Goal: Information Seeking & Learning: Learn about a topic

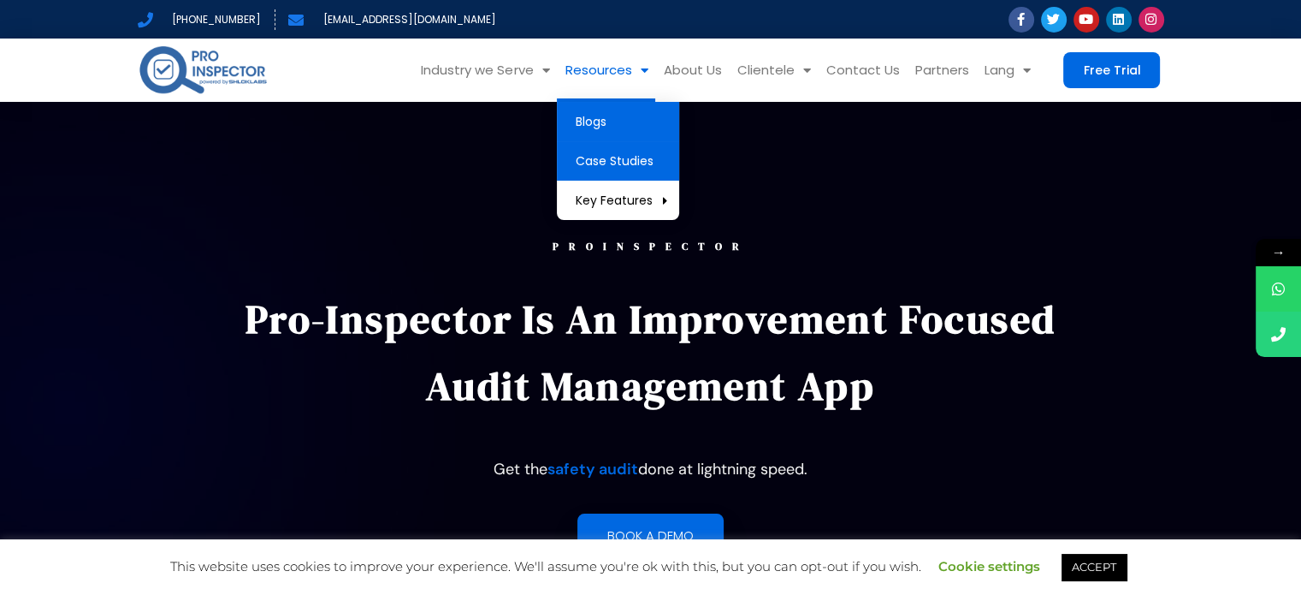
drag, startPoint x: 594, startPoint y: 133, endPoint x: 657, endPoint y: 140, distance: 63.8
click at [594, 133] on link "Blogs" at bounding box center [618, 121] width 122 height 39
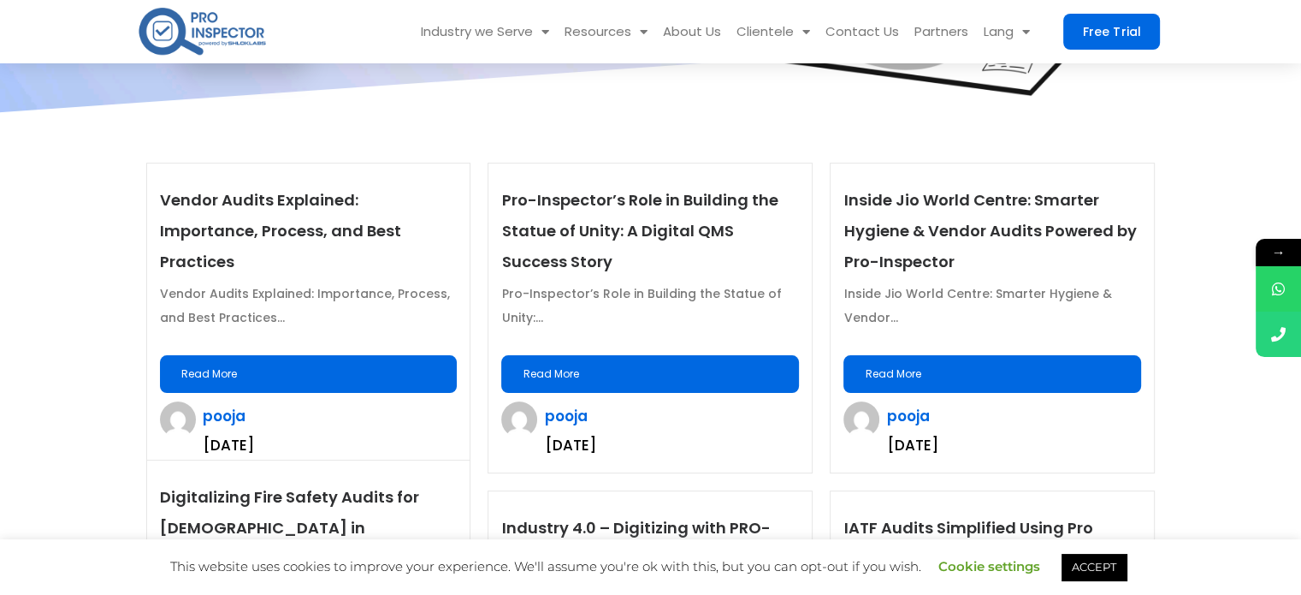
scroll to position [428, 0]
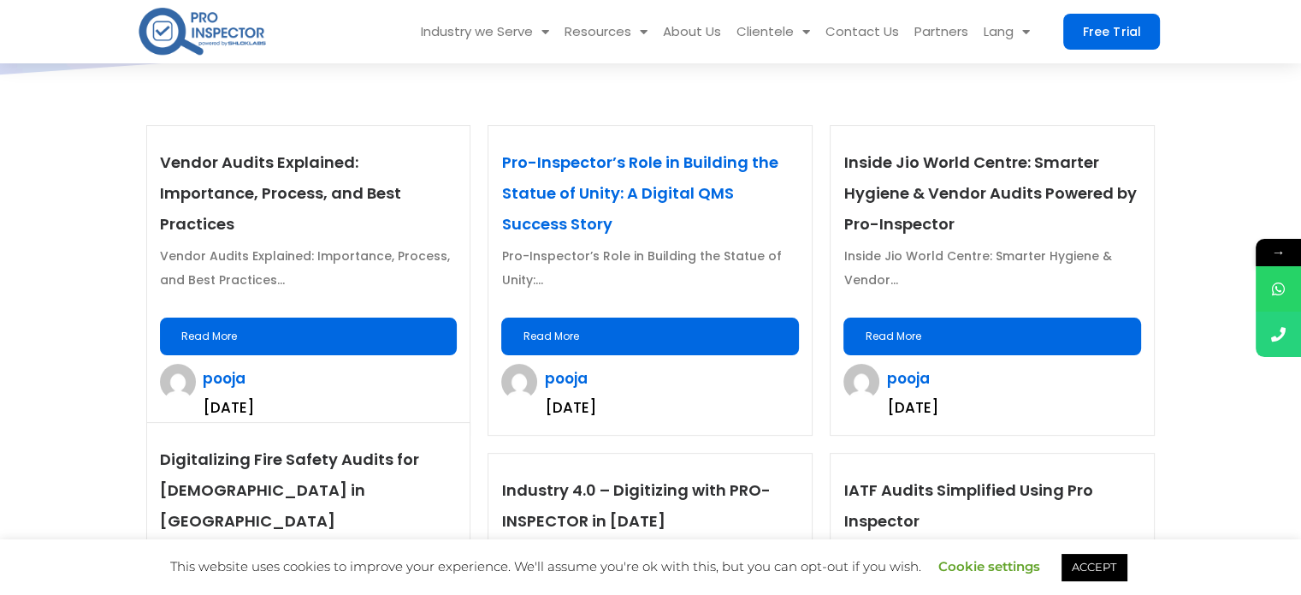
click at [629, 197] on link "Pro-Inspector’s Role in Building the Statue of Unity: A Digital QMS Success Sto…" at bounding box center [639, 192] width 276 height 83
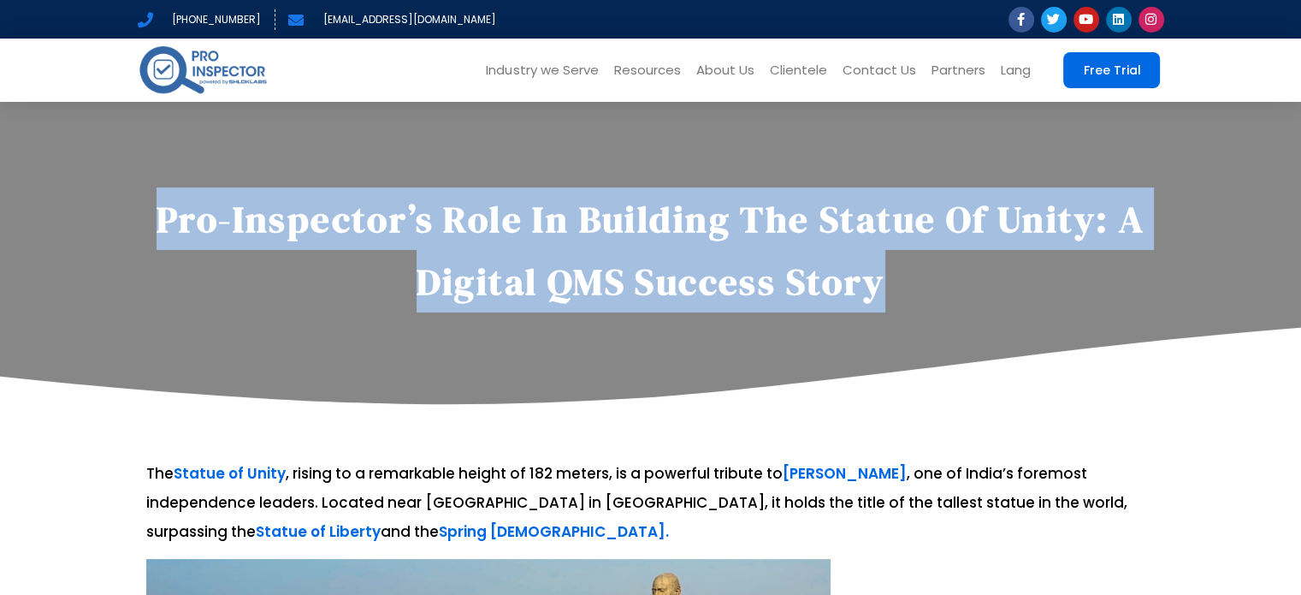
drag, startPoint x: 876, startPoint y: 277, endPoint x: 129, endPoint y: 129, distance: 761.3
click at [129, 129] on section "Pro-Inspector’s Role in Building the Statue of Unity: A Digital QMS Success Sto…" at bounding box center [650, 224] width 1301 height 370
copy section "Pro-Inspector’s Role in Building the Statue of Unity: A Digital QMS Success Sto…"
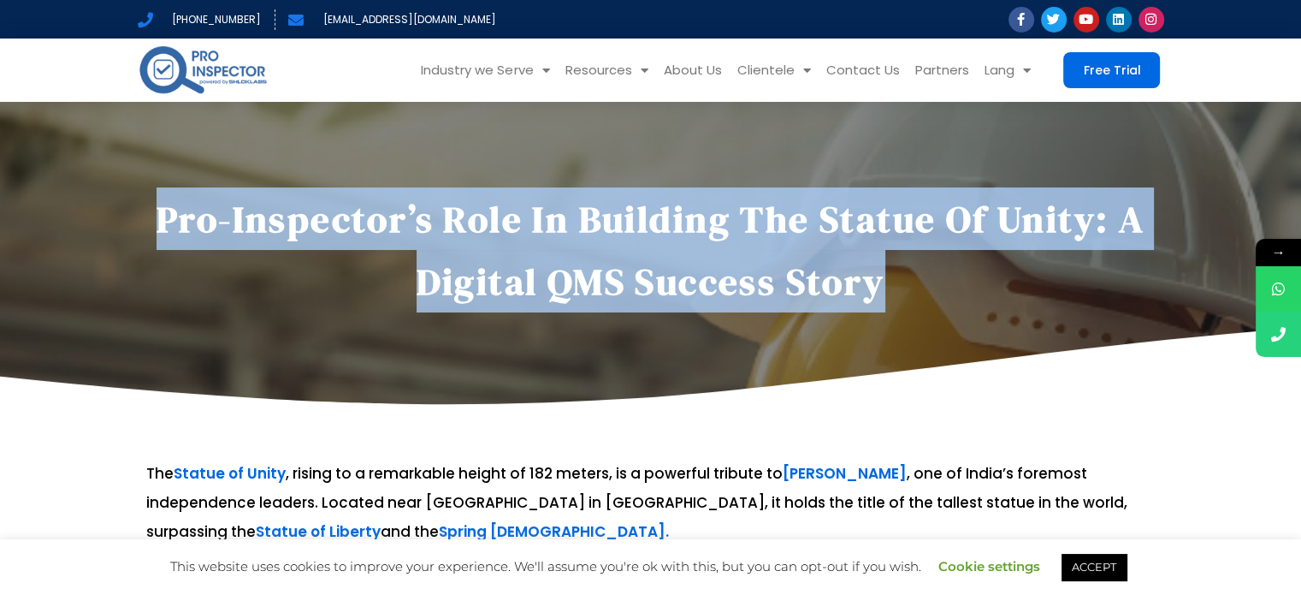
click at [219, 102] on div "Pro-Inspector’s Role in Building the Statue of Unity: A Digital QMS Success Sto…" at bounding box center [651, 224] width 1027 height 370
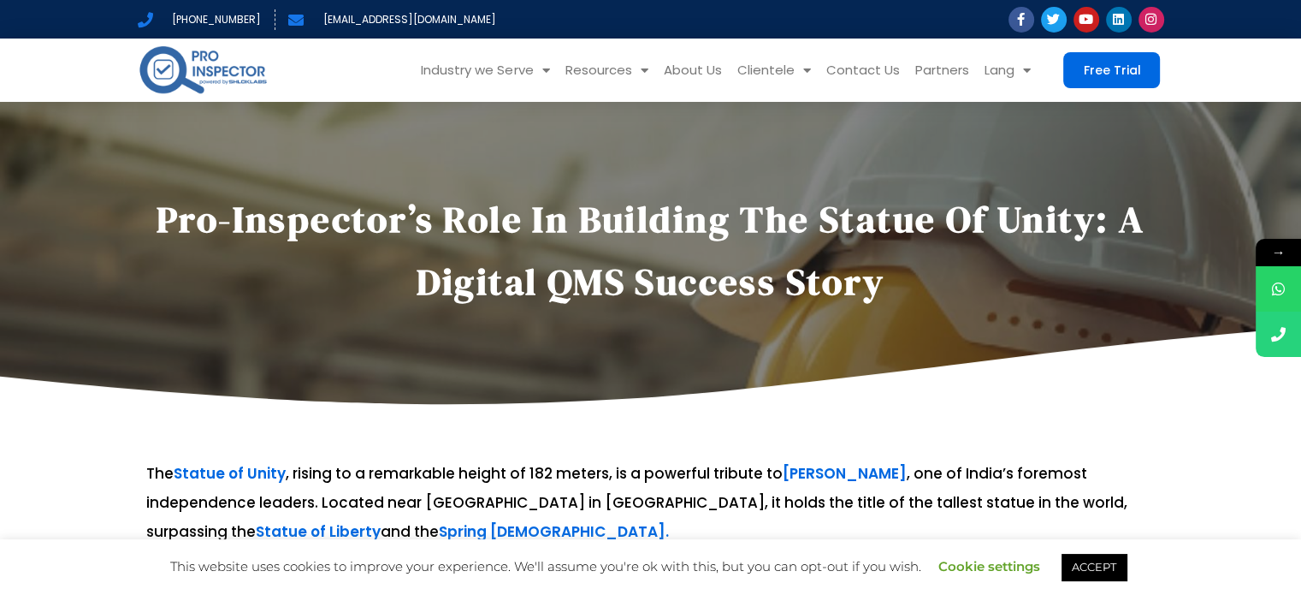
click at [216, 77] on img at bounding box center [203, 70] width 131 height 54
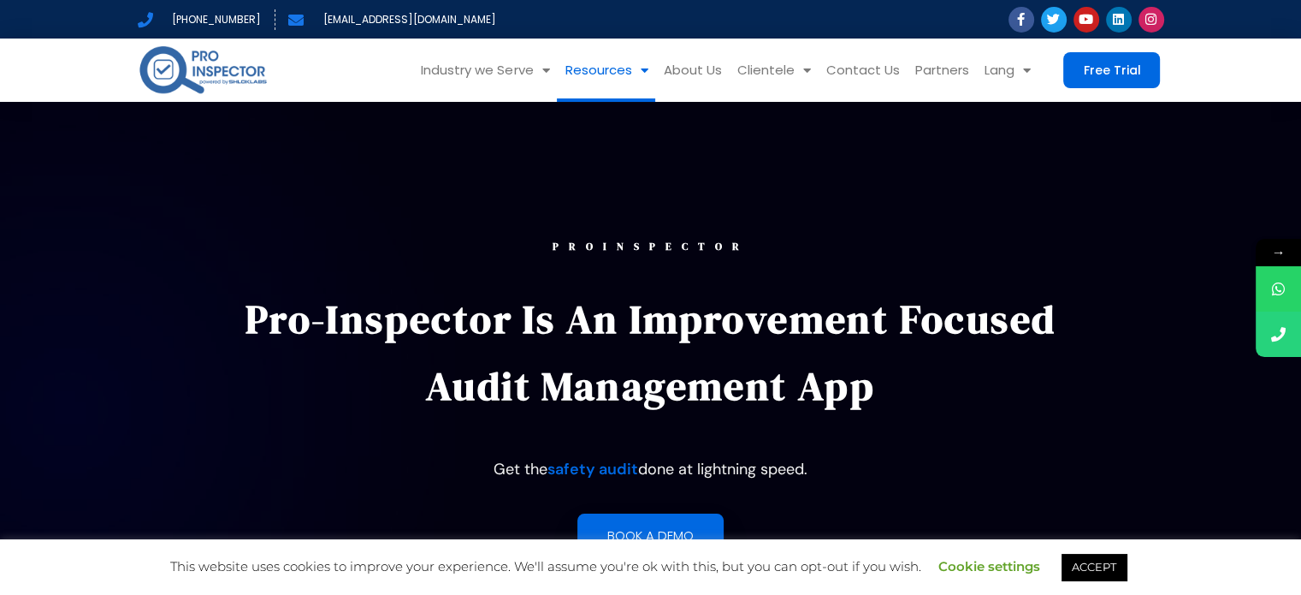
click at [607, 77] on link "Resources" at bounding box center [606, 69] width 98 height 63
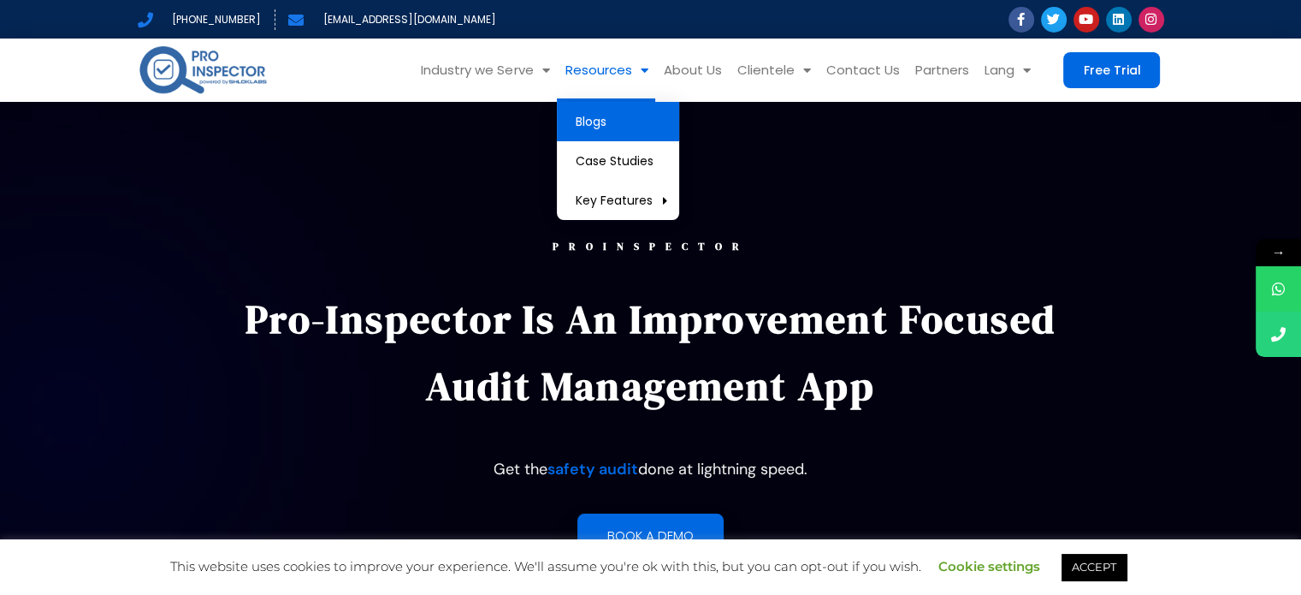
click at [607, 115] on link "Blogs" at bounding box center [618, 121] width 122 height 39
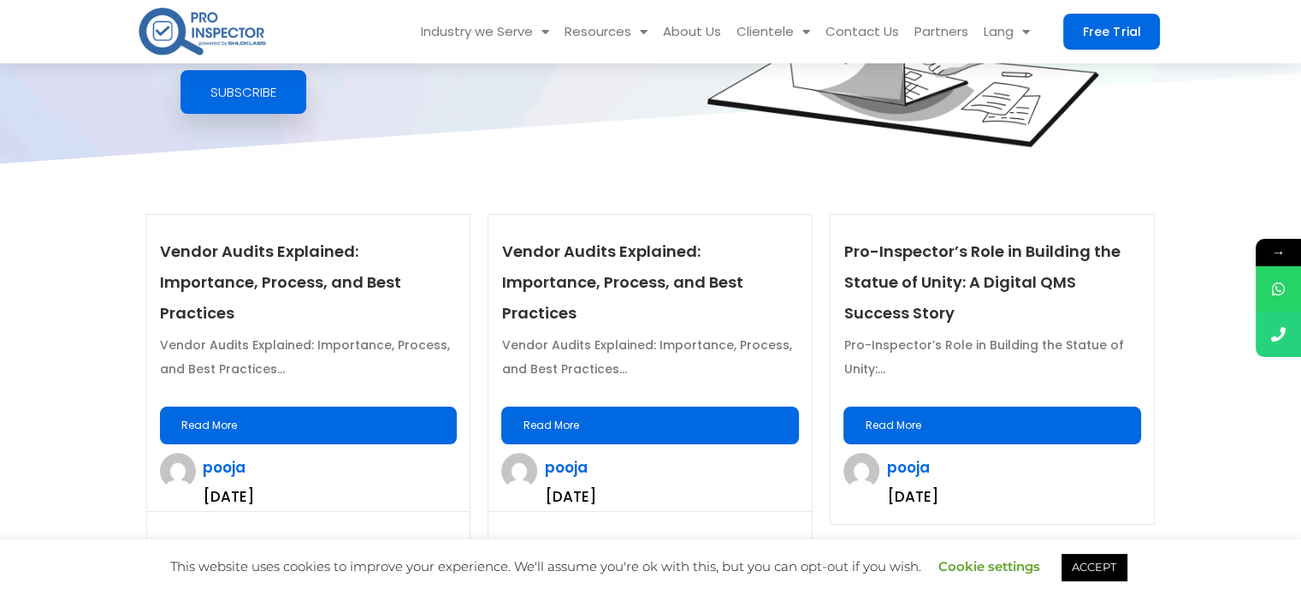
scroll to position [342, 0]
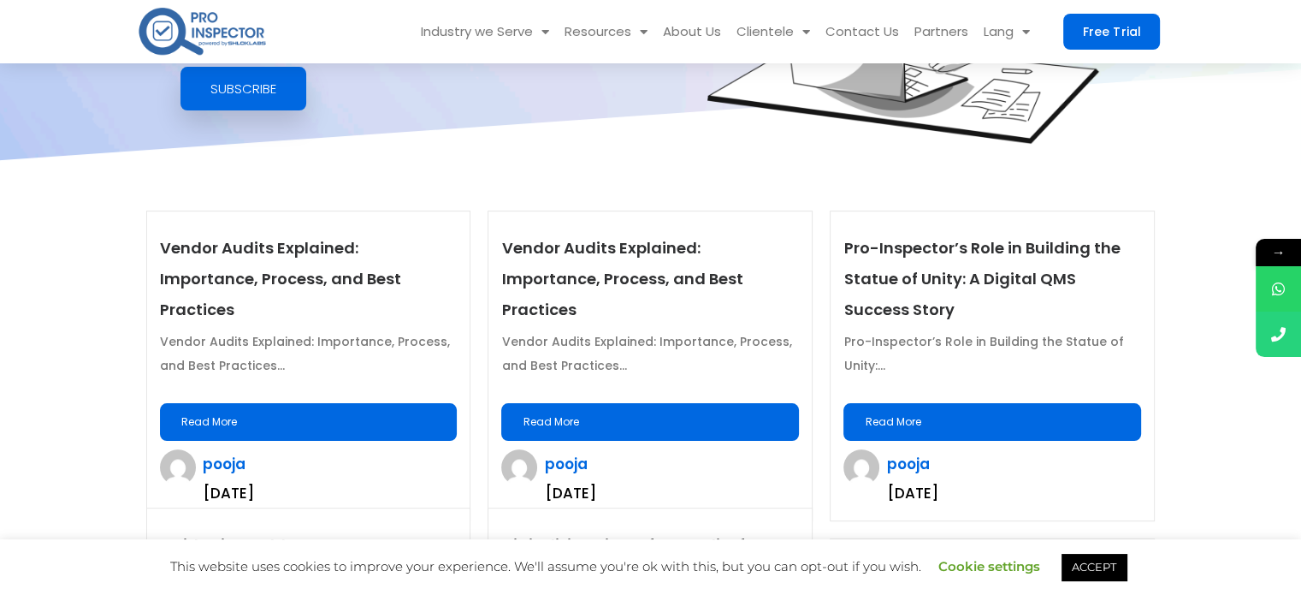
click at [274, 410] on div "Vendor Audits Explained: Importance, Process, and Best Practices Vendor Audits …" at bounding box center [308, 365] width 323 height 309
click at [284, 407] on link "Read More" at bounding box center [309, 422] width 298 height 38
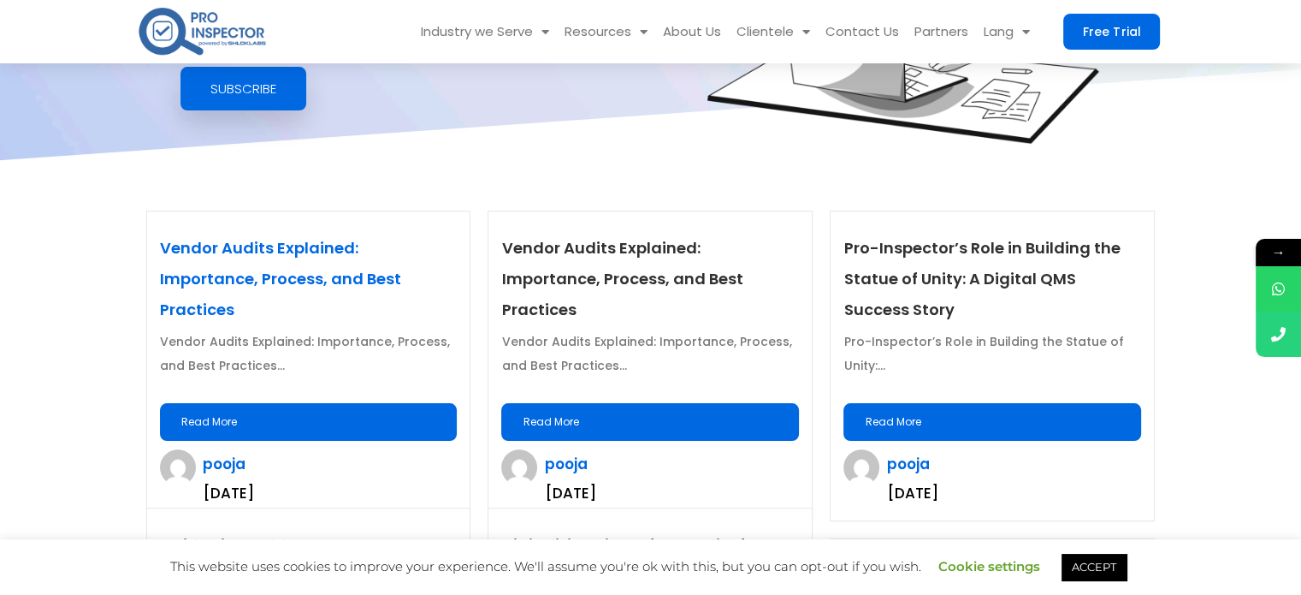
click at [257, 283] on link "Vendor Audits Explained: Importance, Process, and Best Practices" at bounding box center [280, 278] width 241 height 83
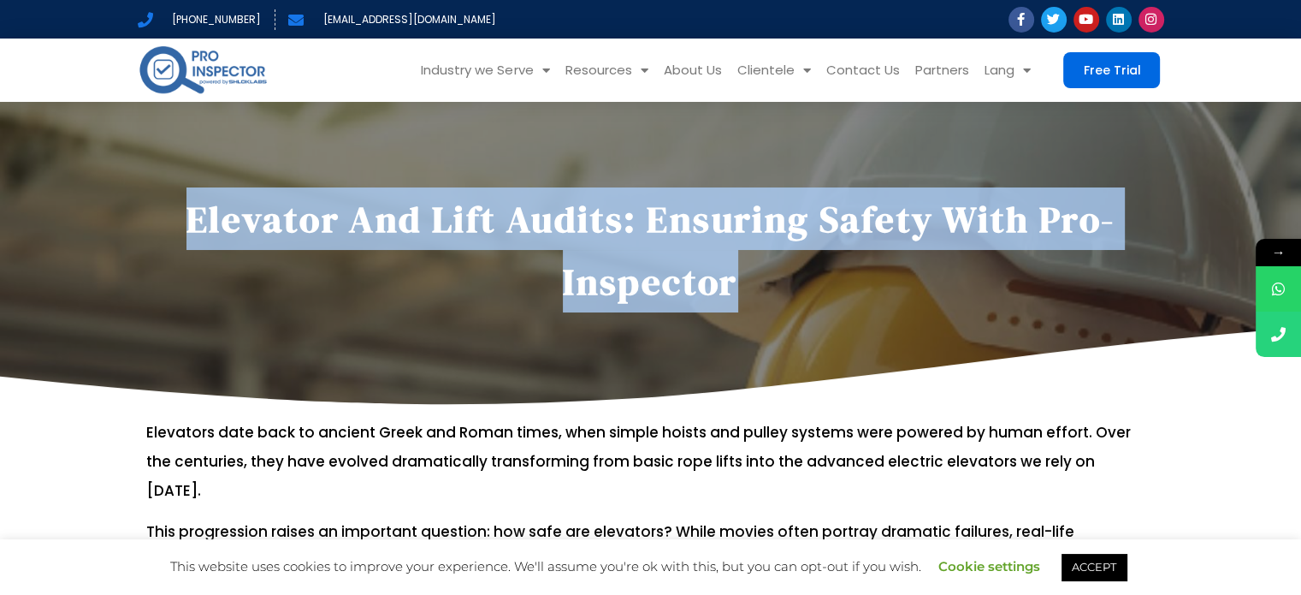
drag, startPoint x: 770, startPoint y: 275, endPoint x: 121, endPoint y: 139, distance: 663.4
click at [121, 139] on section "Elevator and Lift Audits: Ensuring Safety with Pro-Inspector" at bounding box center [650, 224] width 1301 height 370
copy section "Elevator and Lift Audits: Ensuring Safety with Pro-Inspector"
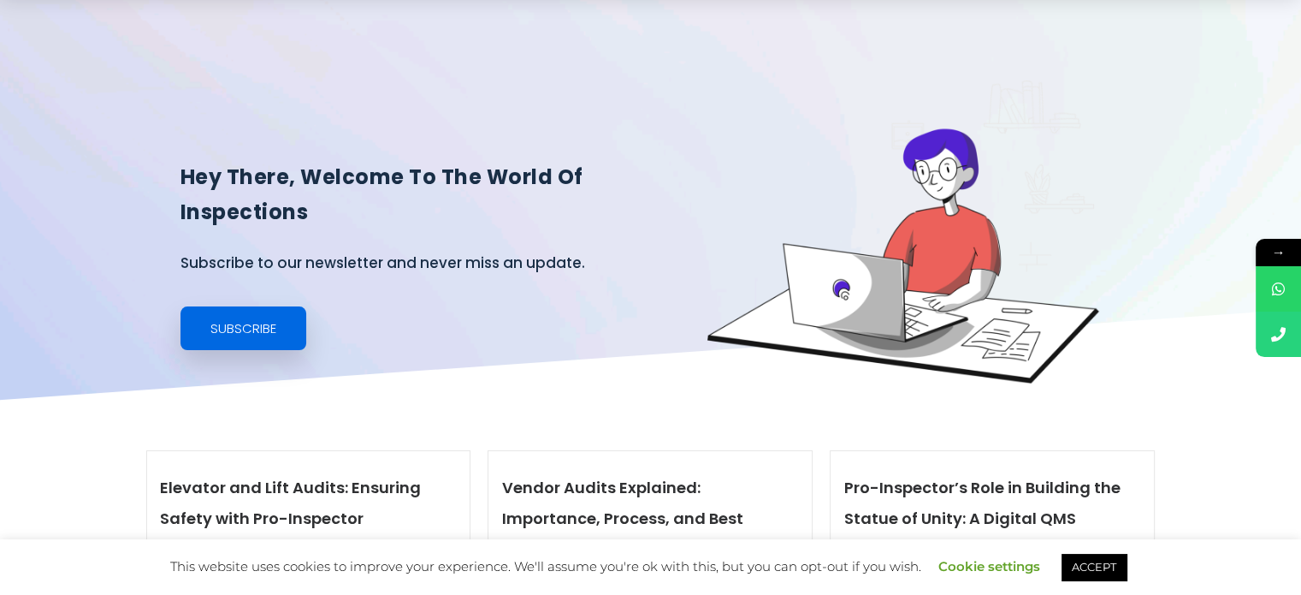
scroll to position [342, 0]
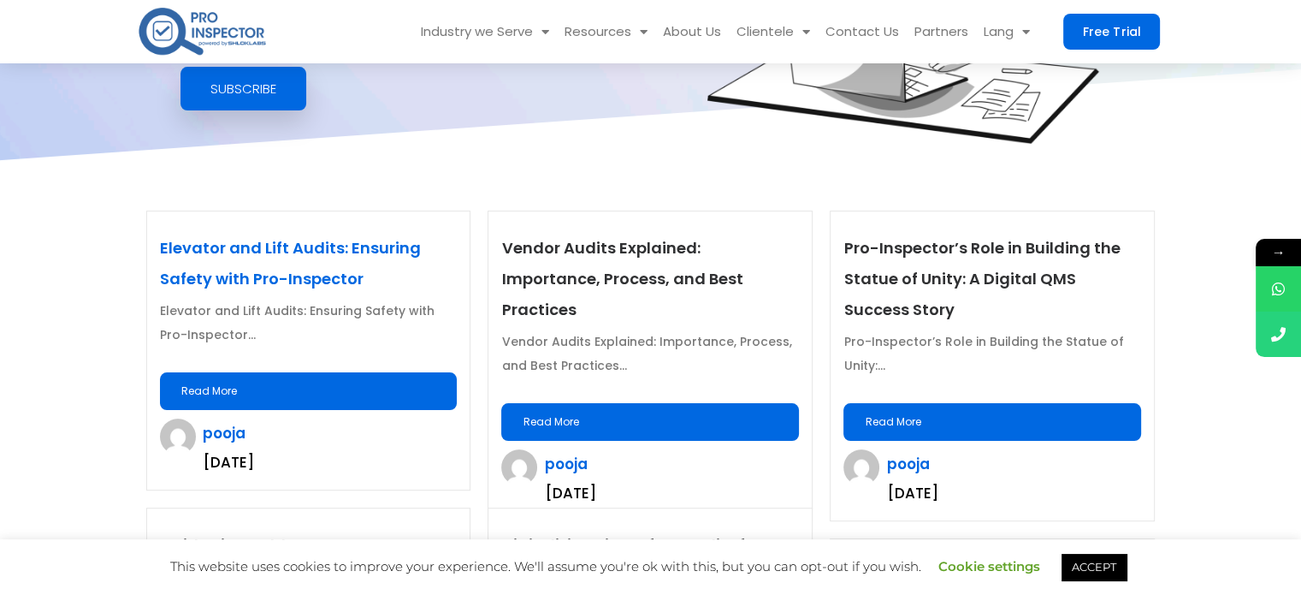
click at [299, 246] on link "Elevator and Lift Audits: Ensuring Safety with Pro-Inspector" at bounding box center [290, 263] width 261 height 52
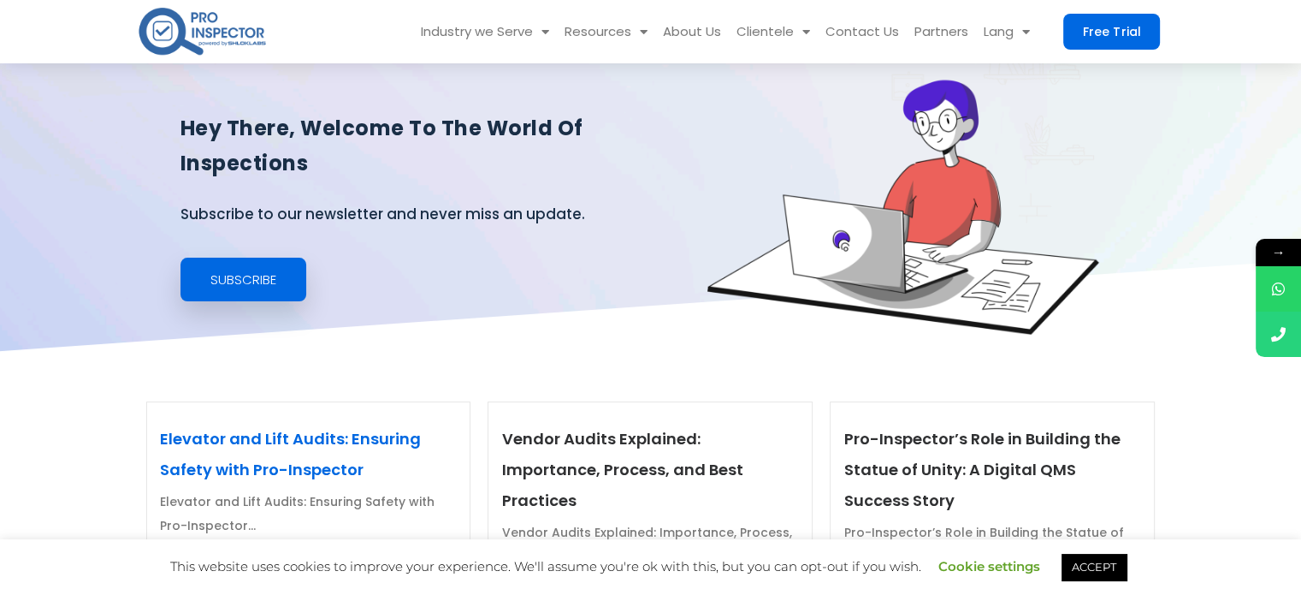
scroll to position [342, 0]
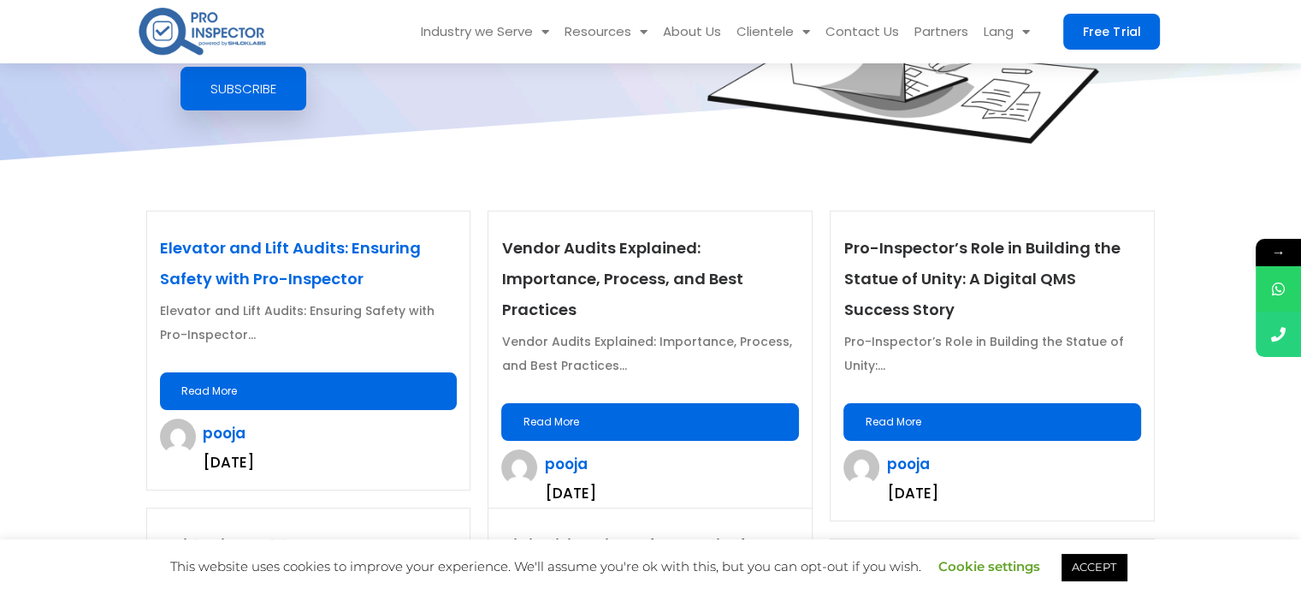
click at [291, 247] on link "Elevator and Lift Audits: Ensuring Safety with Pro-Inspector" at bounding box center [290, 263] width 261 height 52
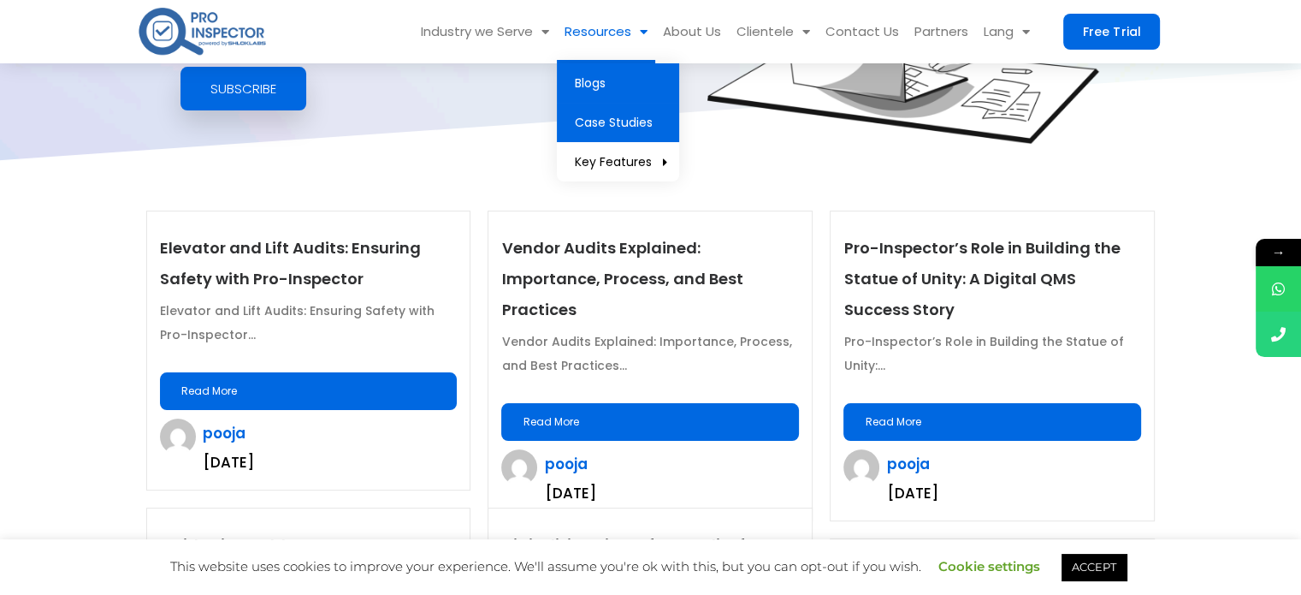
click at [636, 119] on link "Case Studies" at bounding box center [618, 122] width 122 height 39
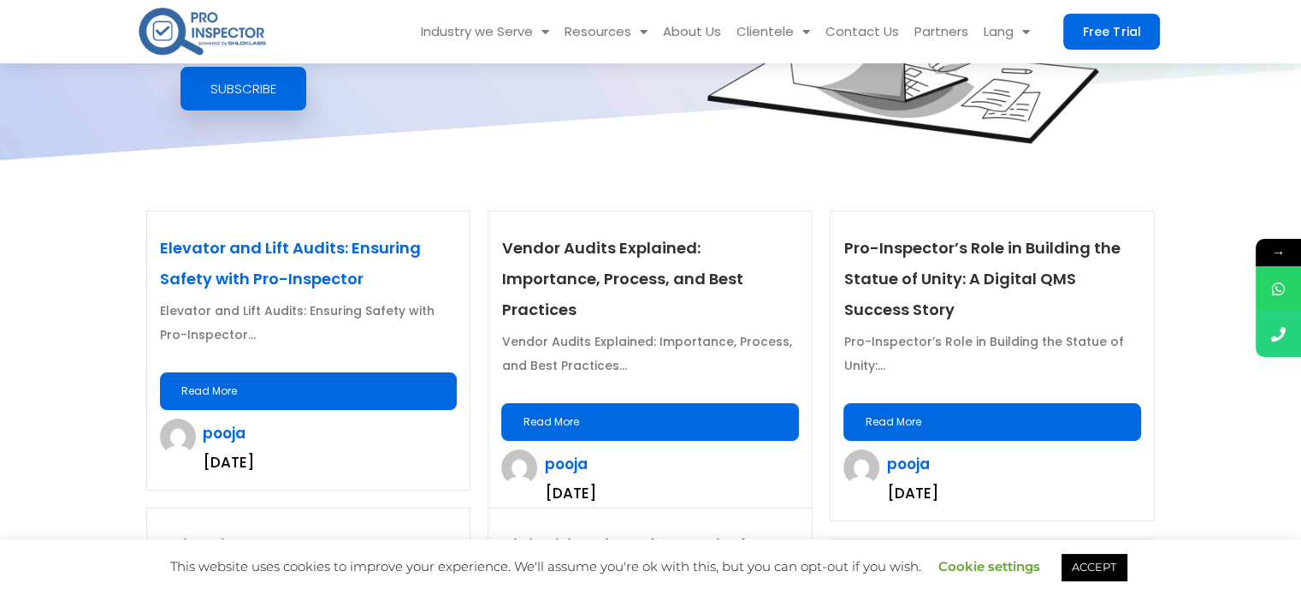
click at [308, 240] on link "Elevator and Lift Audits: Ensuring Safety with Pro-Inspector" at bounding box center [290, 263] width 261 height 52
click at [328, 376] on link "Read More" at bounding box center [309, 391] width 298 height 38
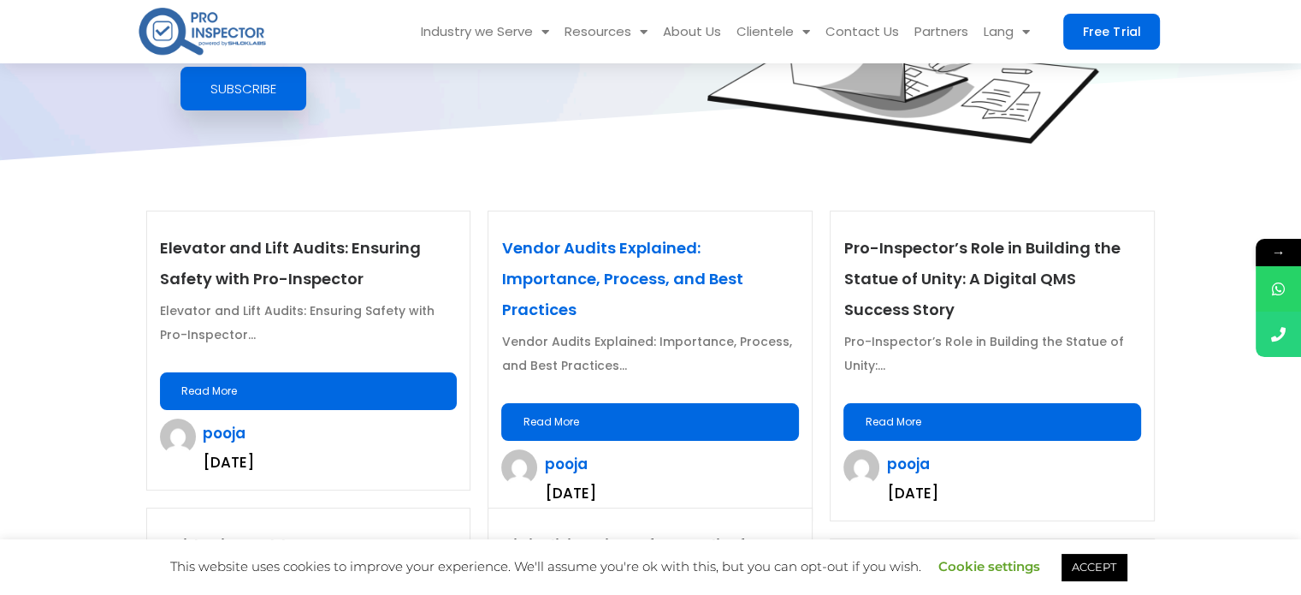
click at [660, 271] on link "Vendor Audits Explained: Importance, Process, and Best Practices" at bounding box center [621, 278] width 241 height 83
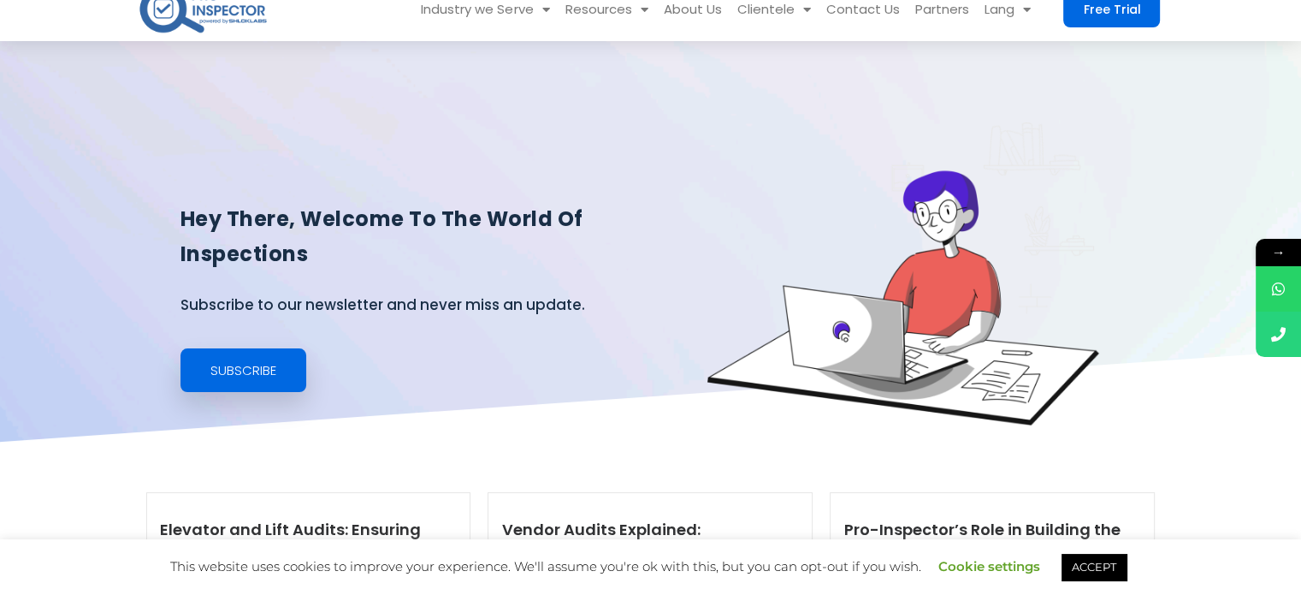
scroll to position [342, 0]
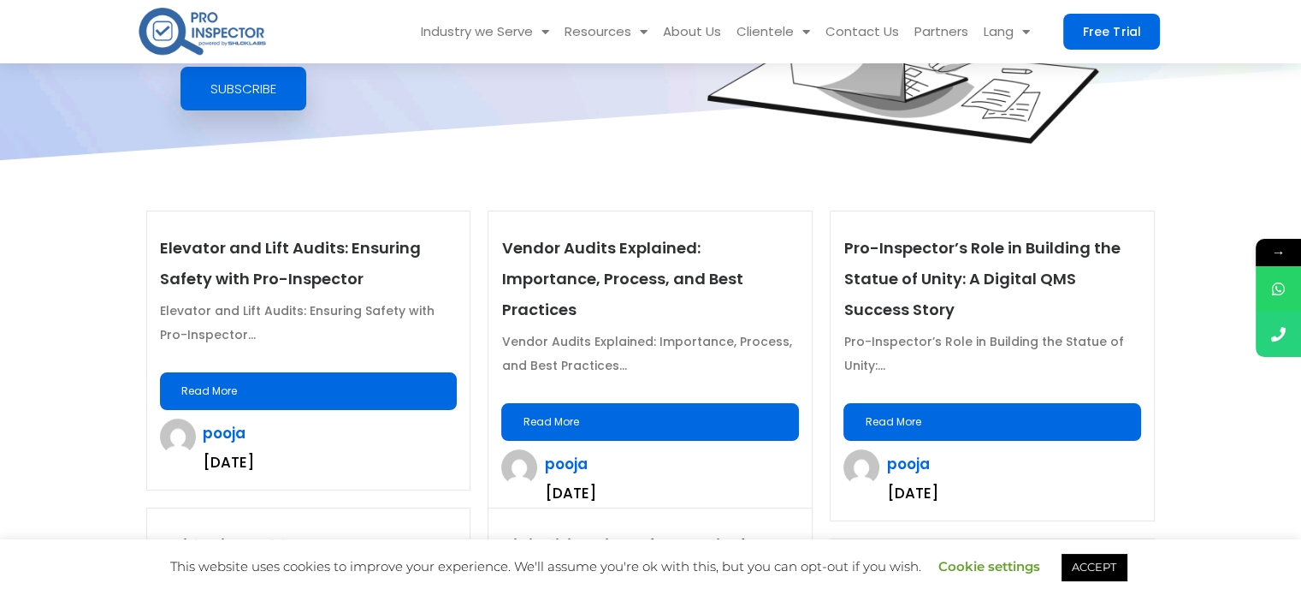
click at [291, 382] on link "Read More" at bounding box center [309, 391] width 298 height 38
click at [289, 263] on p "Elevator and Lift Audits: Ensuring Safety with Pro-Inspector" at bounding box center [309, 264] width 298 height 62
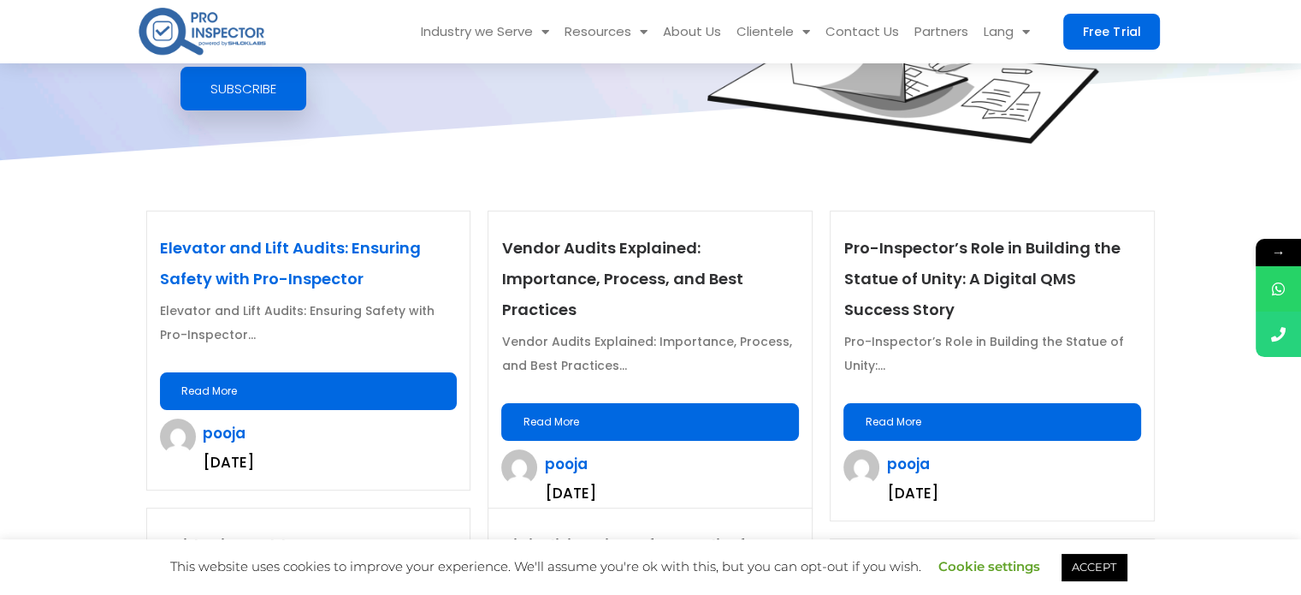
click at [315, 240] on link "Elevator and Lift Audits: Ensuring Safety with Pro-Inspector" at bounding box center [290, 263] width 261 height 52
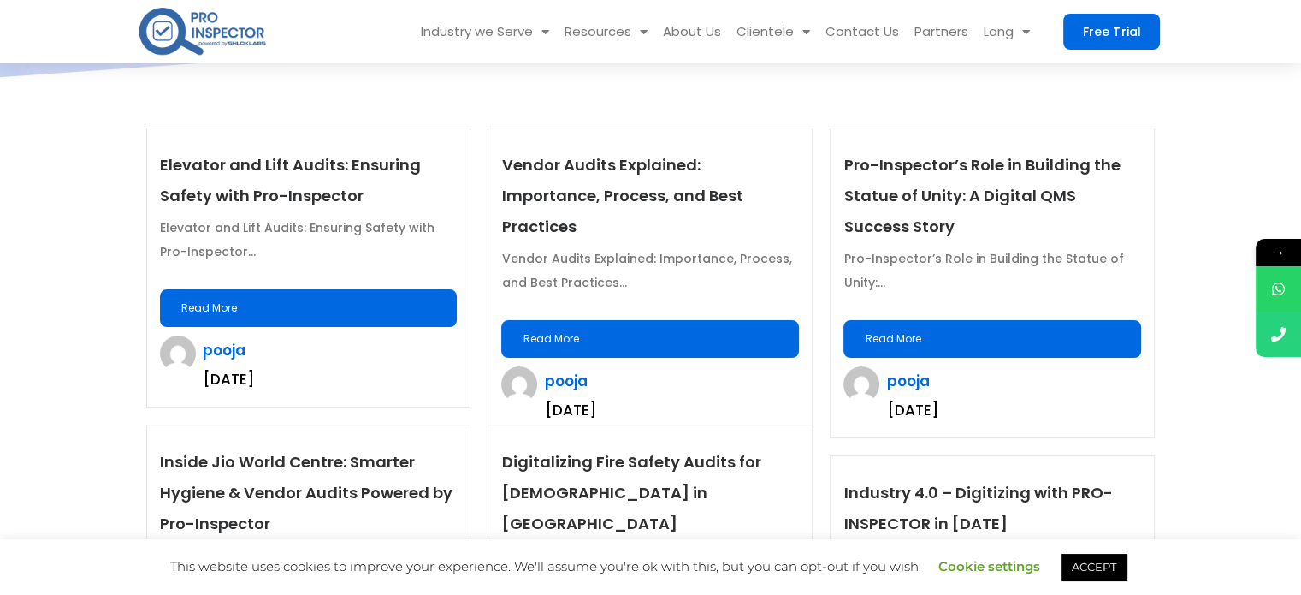
scroll to position [428, 0]
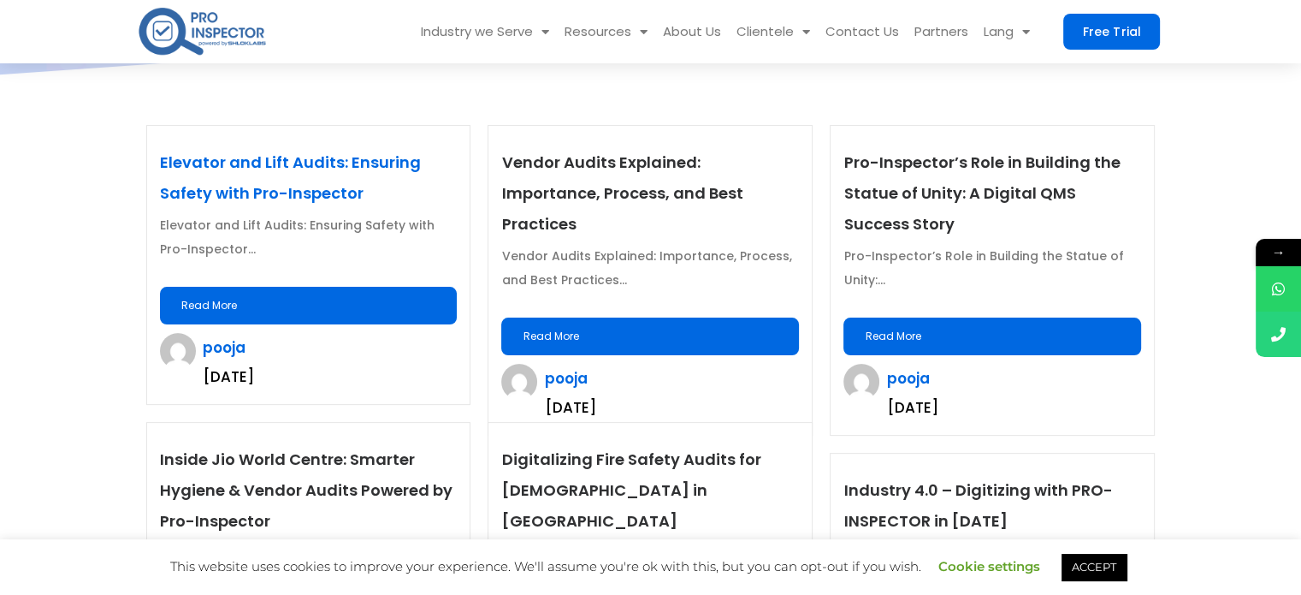
click at [346, 155] on link "Elevator and Lift Audits: Ensuring Safety with Pro-Inspector" at bounding box center [290, 177] width 261 height 52
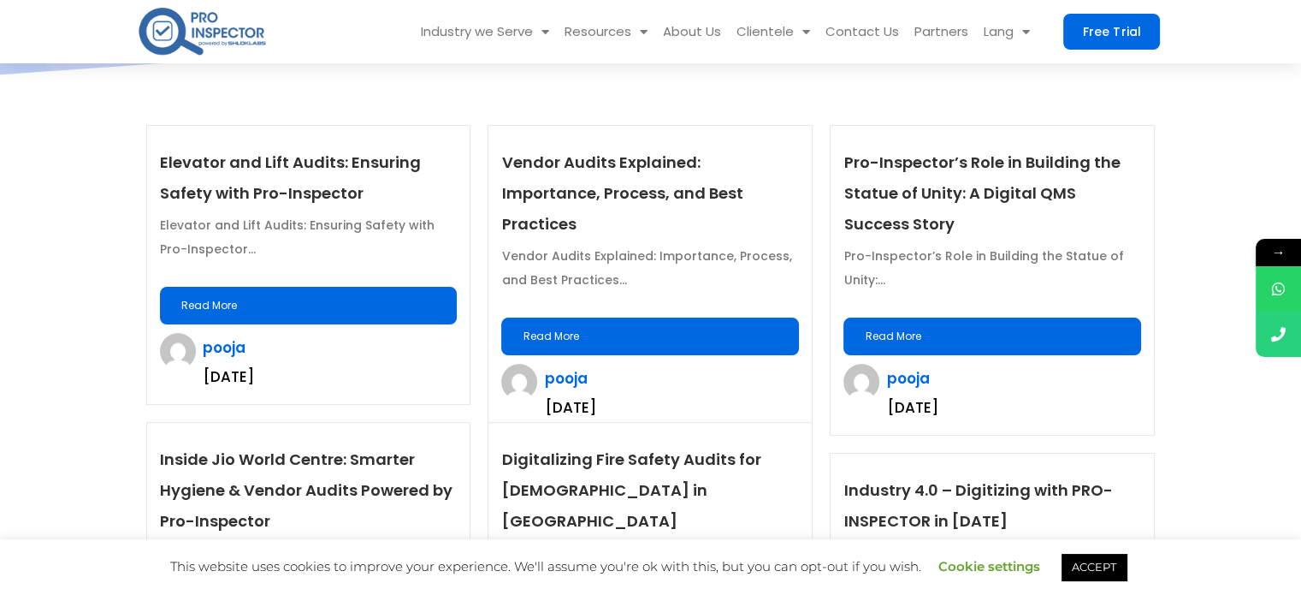
click at [290, 299] on link "Read More" at bounding box center [309, 306] width 298 height 38
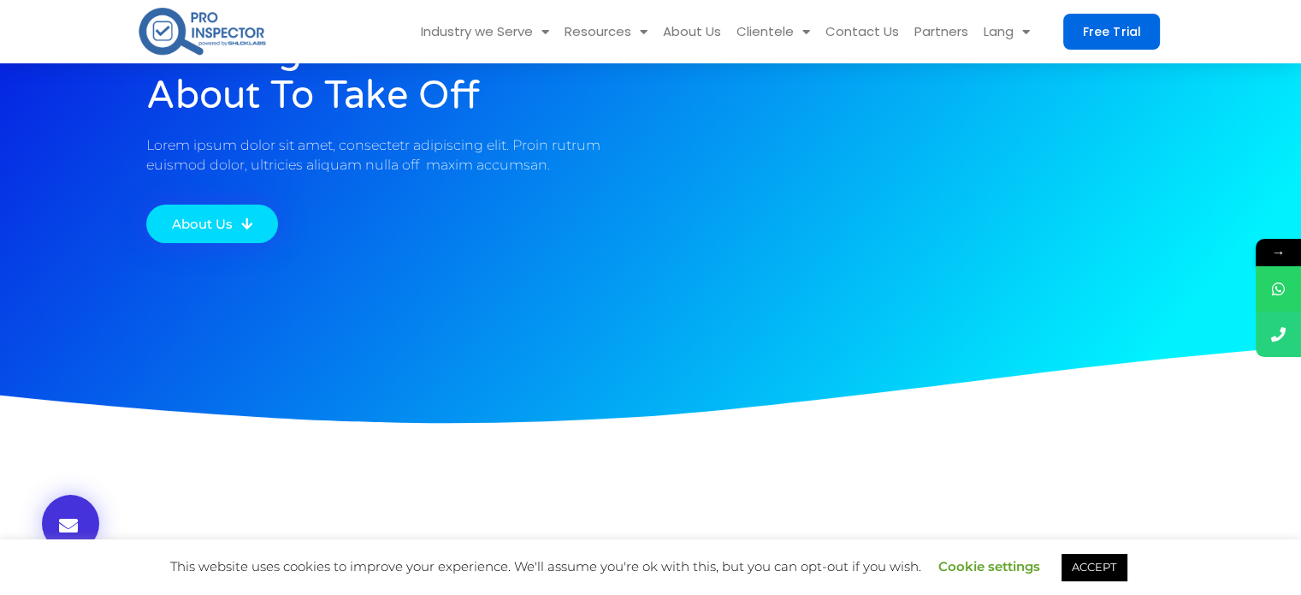
scroll to position [342, 0]
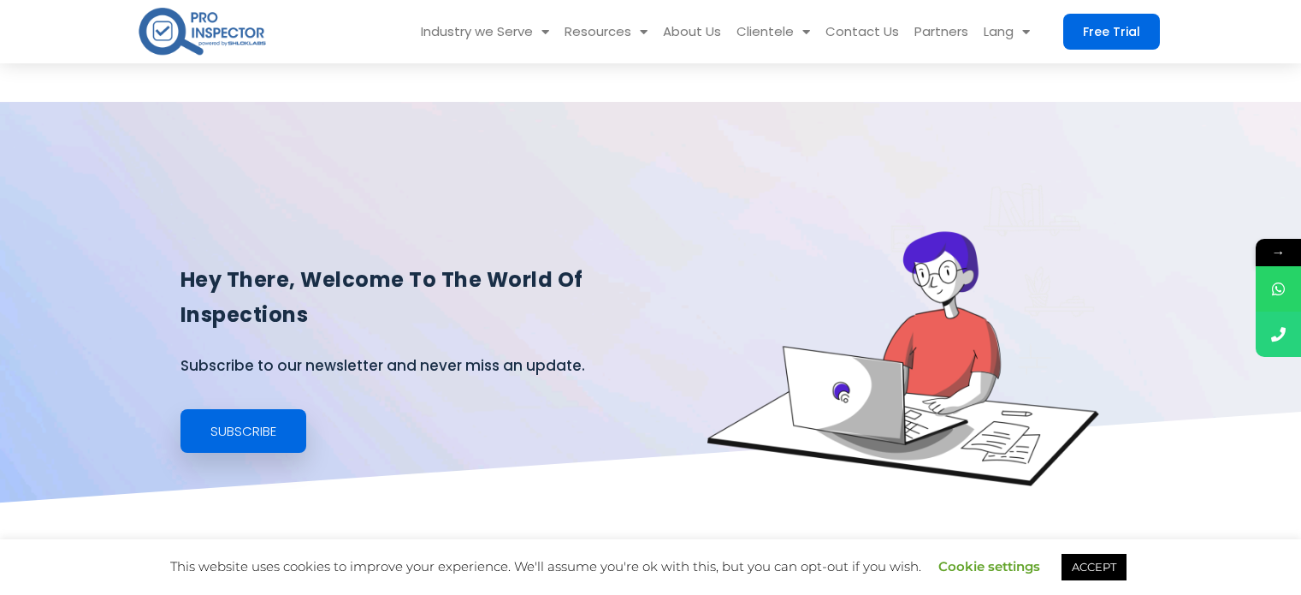
scroll to position [428, 0]
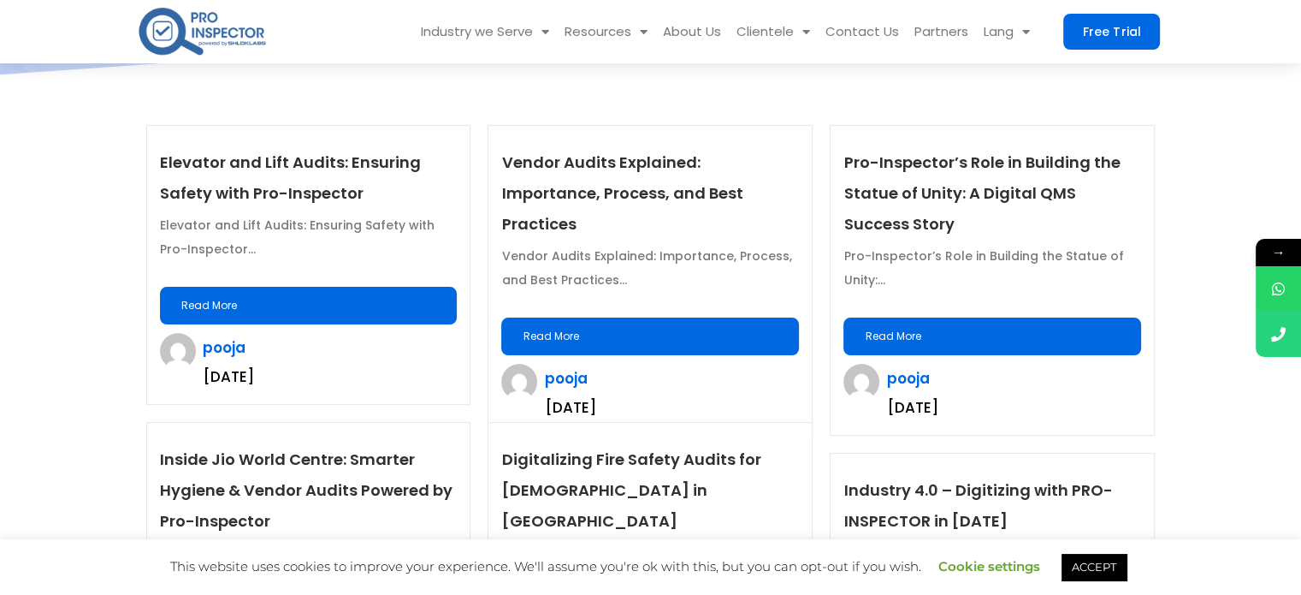
click at [313, 294] on link "Read More" at bounding box center [309, 306] width 298 height 38
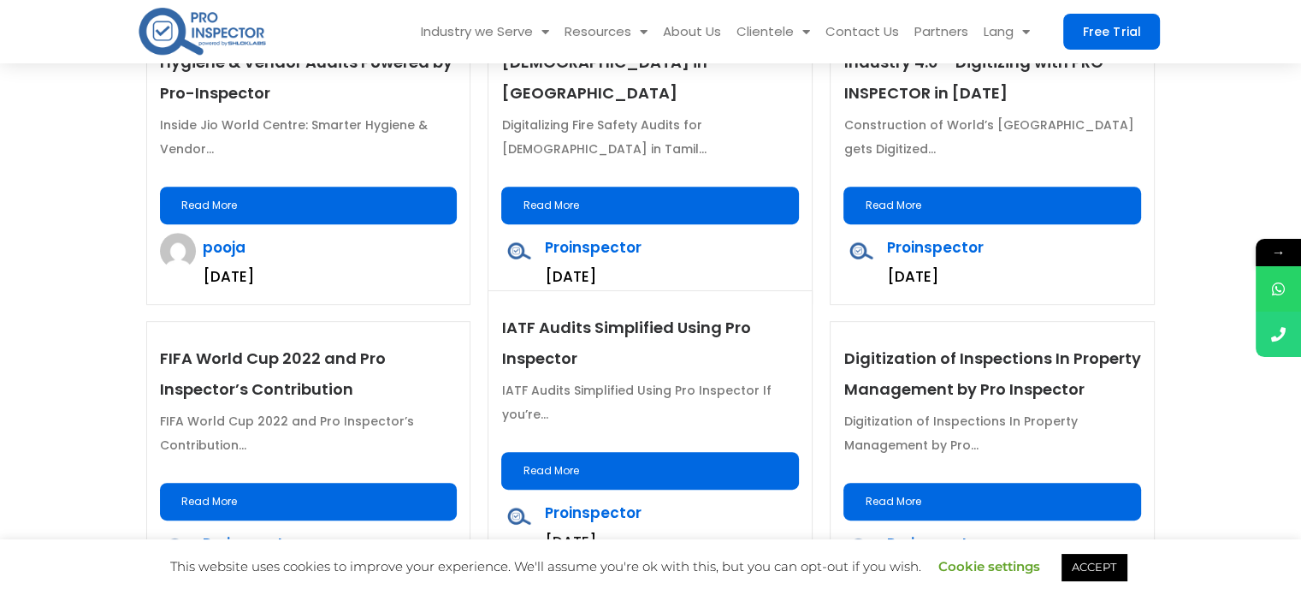
scroll to position [513, 0]
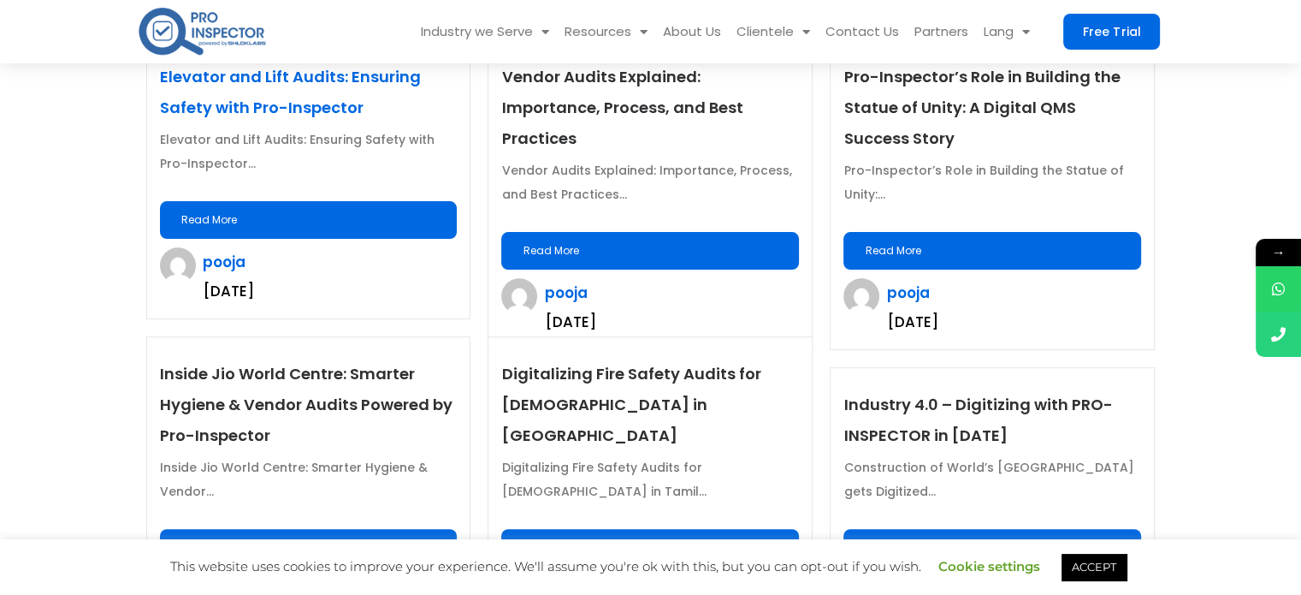
click at [210, 75] on link "Elevator and Lift Audits: Ensuring Safety with Pro-Inspector​" at bounding box center [290, 92] width 261 height 52
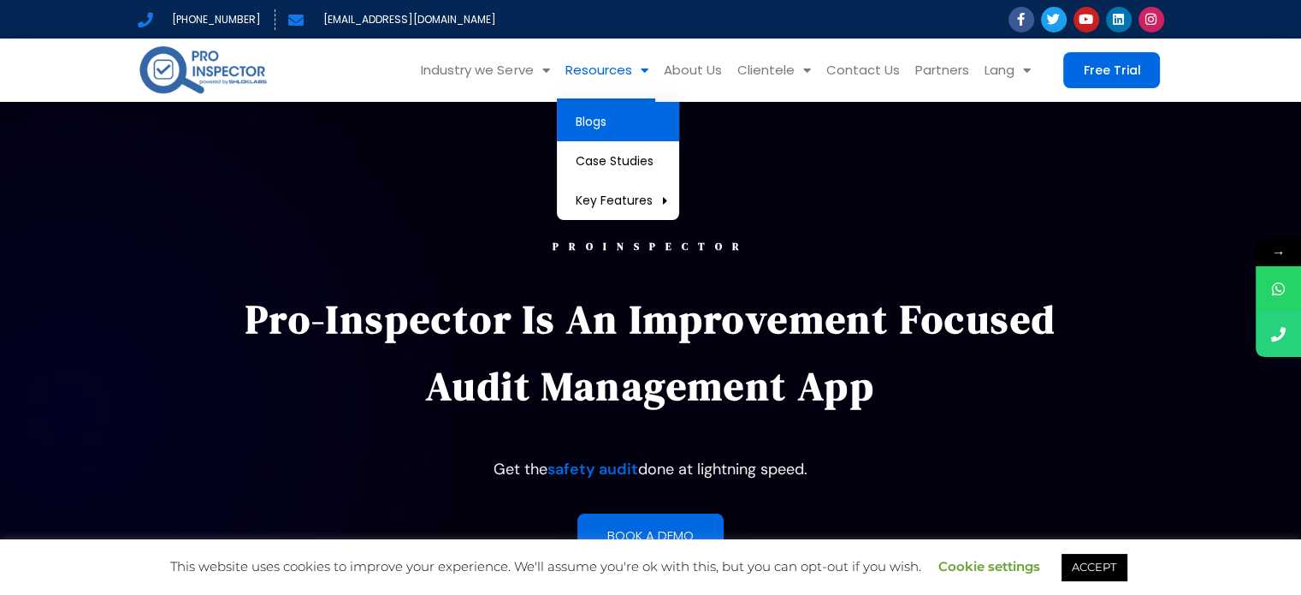
click at [603, 120] on link "Blogs" at bounding box center [618, 121] width 122 height 39
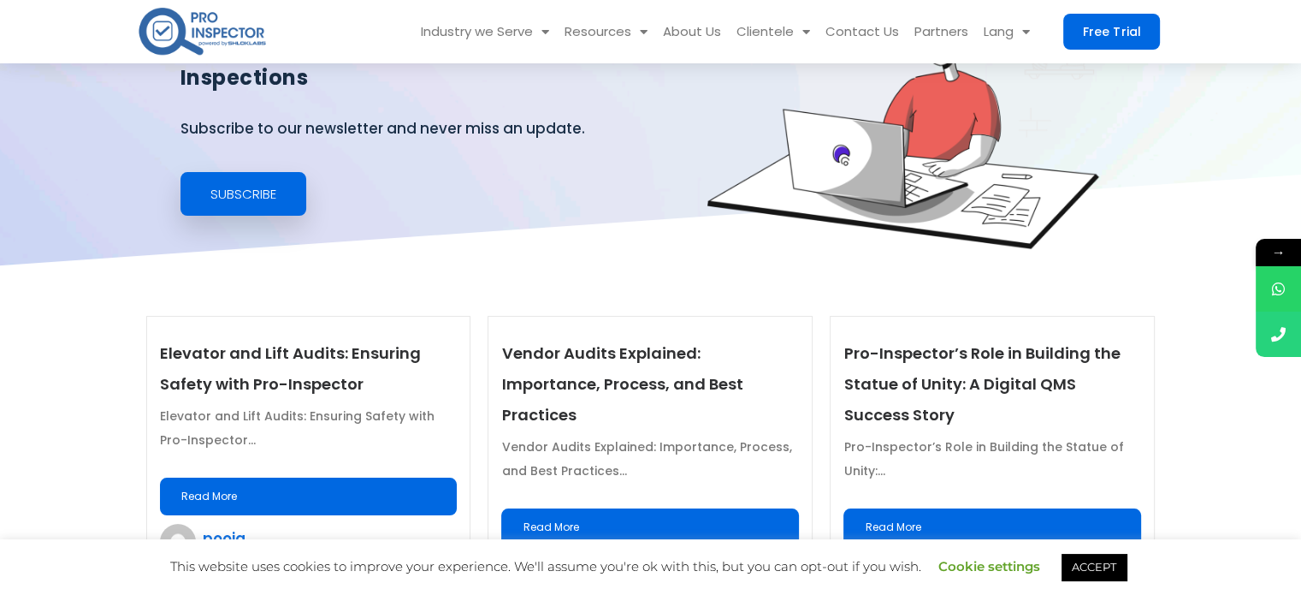
scroll to position [342, 0]
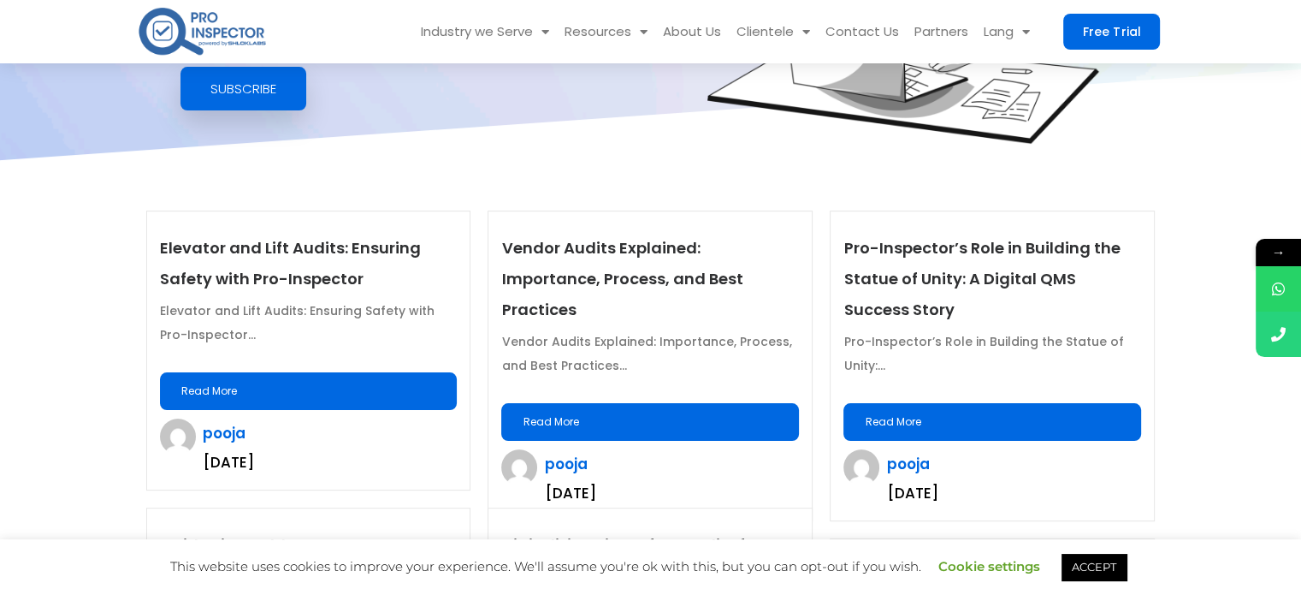
click at [304, 379] on link "Read More" at bounding box center [309, 391] width 298 height 38
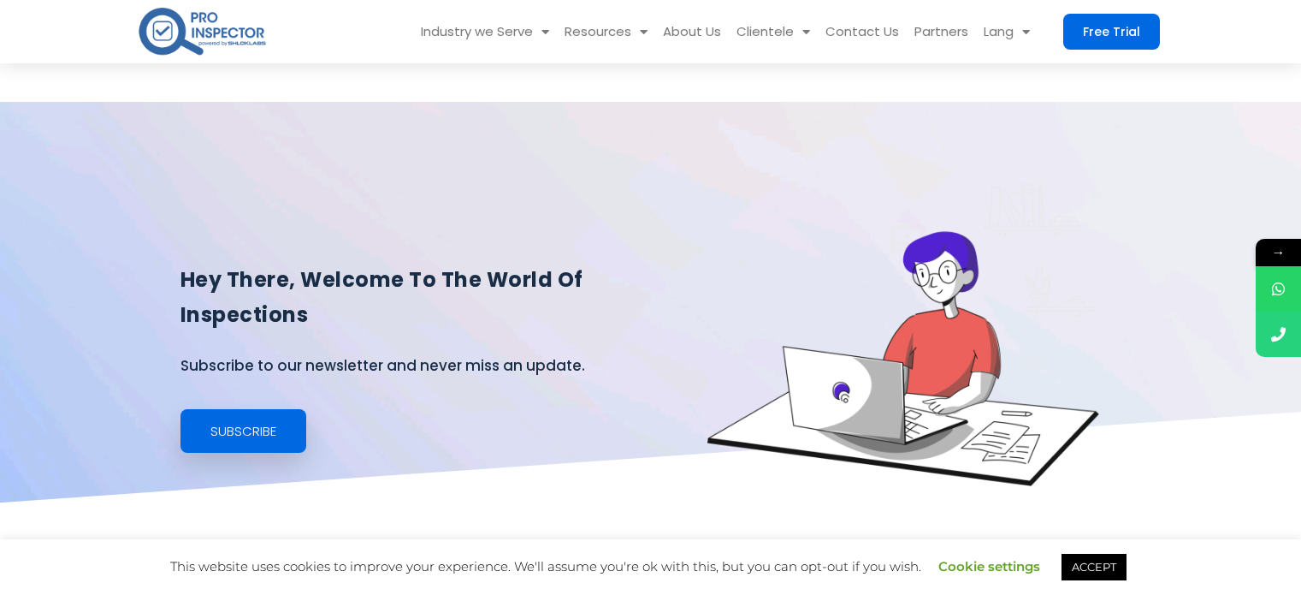
scroll to position [342, 0]
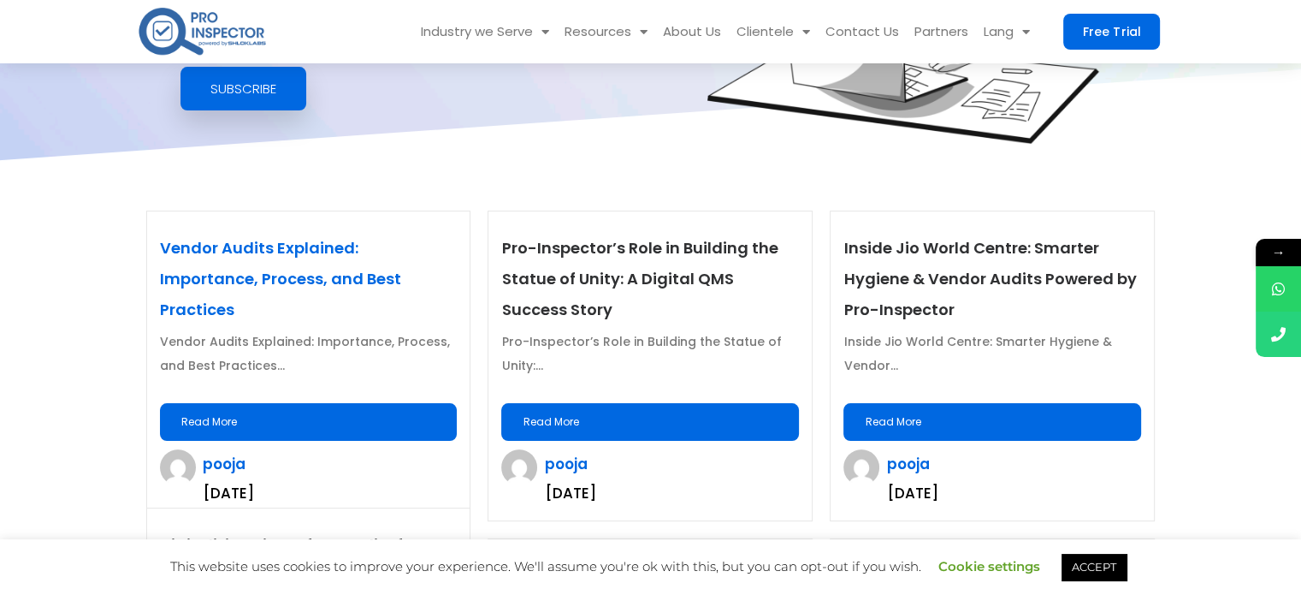
click at [376, 247] on link "Vendor Audits Explained: Importance, Process, and Best Practices" at bounding box center [280, 278] width 241 height 83
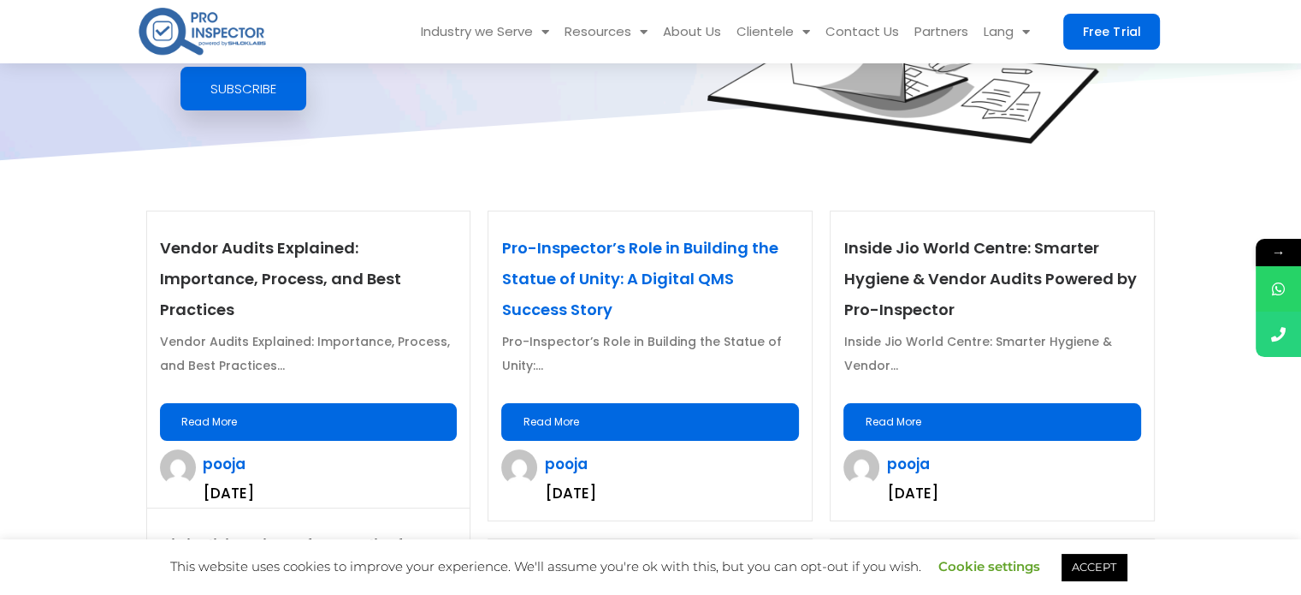
click at [542, 269] on link "Pro-Inspector’s Role in Building the Statue of Unity: A Digital QMS Success Sto…" at bounding box center [639, 278] width 276 height 83
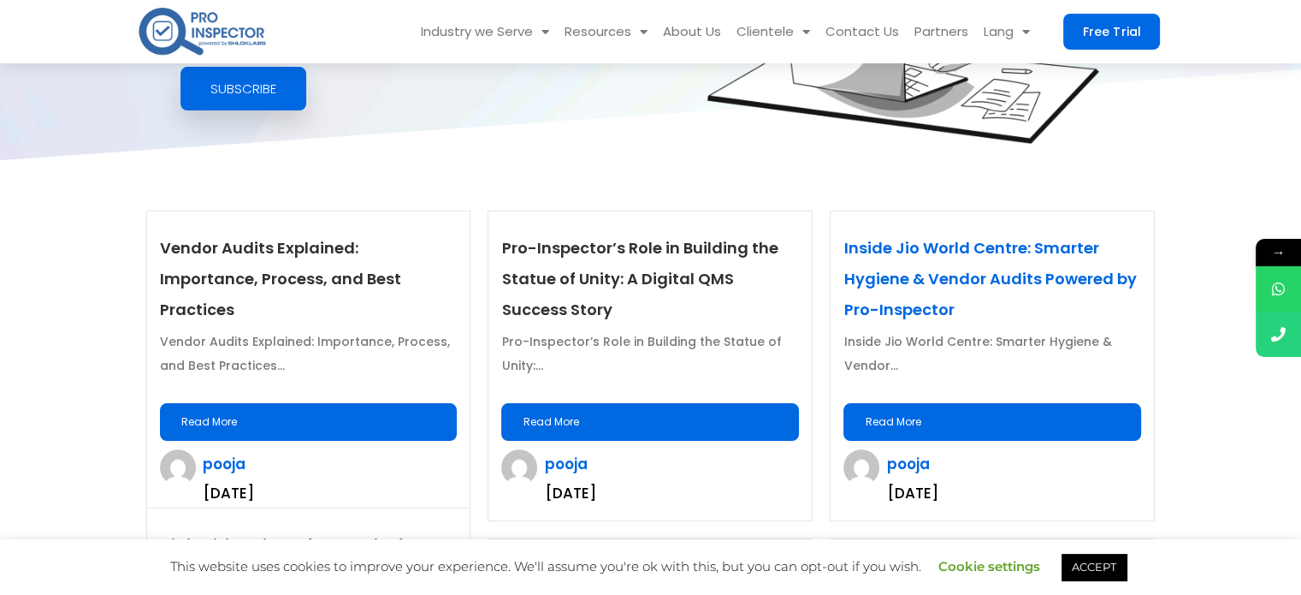
click at [967, 241] on link "Inside Jio World Centre: Smarter Hygiene & Vendor Audits Powered by Pro-Inspect…" at bounding box center [989, 278] width 293 height 83
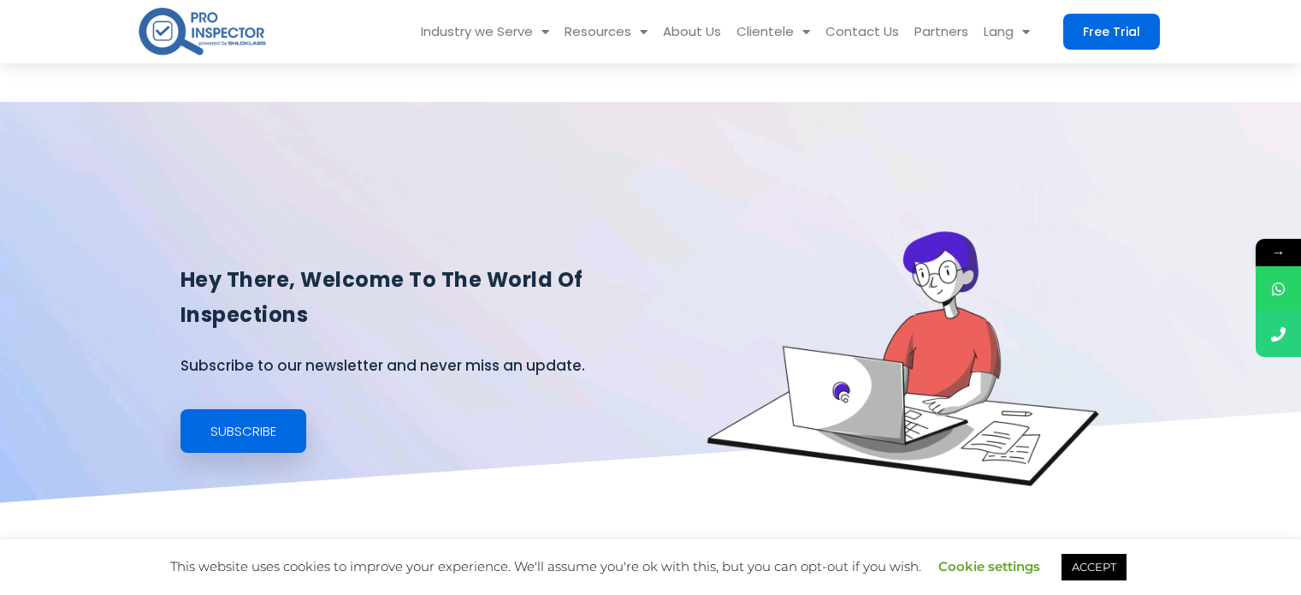
scroll to position [342, 0]
